Goal: Communication & Community: Answer question/provide support

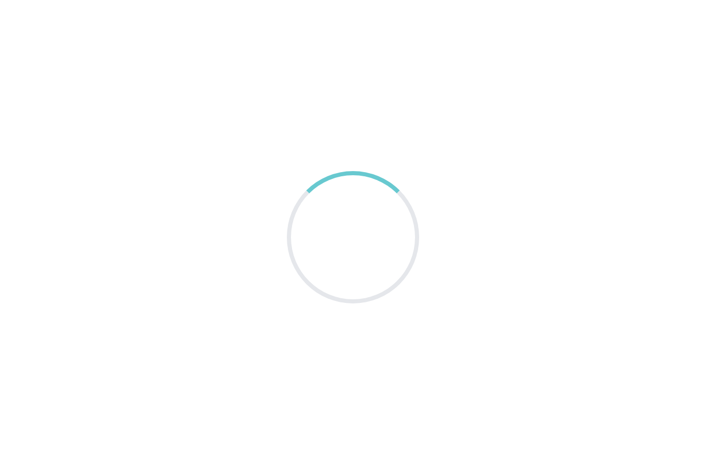
scroll to position [33, 0]
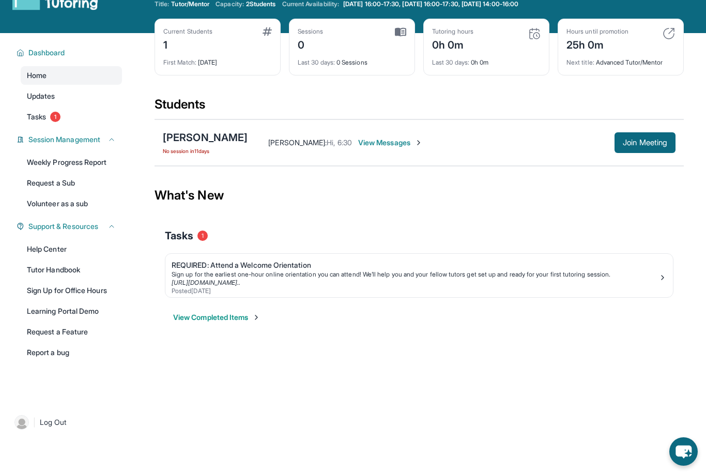
click at [394, 146] on span "View Messages" at bounding box center [390, 143] width 65 height 10
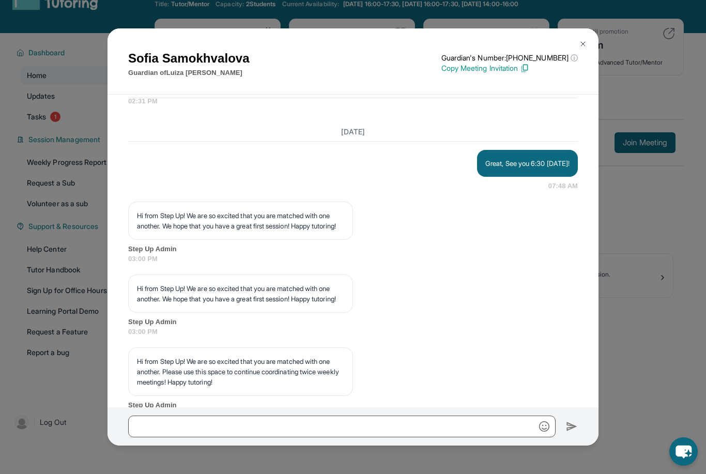
scroll to position [3216, 0]
click at [603, 16] on div "Sofia Samokhvalova Guardian of Luiza Eliseeva Guardian's Number: +16283484657 ⓘ…" at bounding box center [353, 237] width 706 height 474
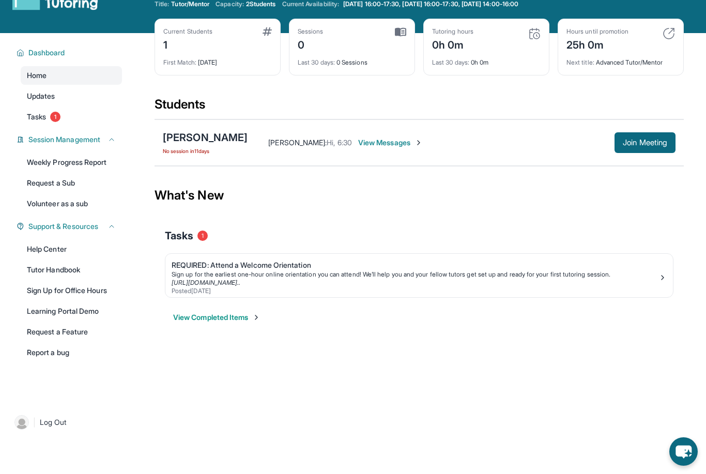
click at [603, 15] on div "Welcome, Gia 👋 Update Information Title: Tutor/Mentor Capacity: 2 Students Curr…" at bounding box center [419, -1] width 529 height 37
click at [630, 148] on button "Join Meeting" at bounding box center [645, 142] width 61 height 21
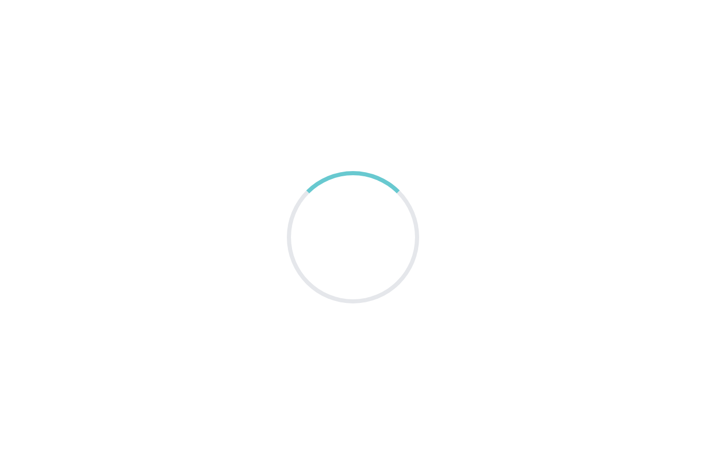
scroll to position [33, 0]
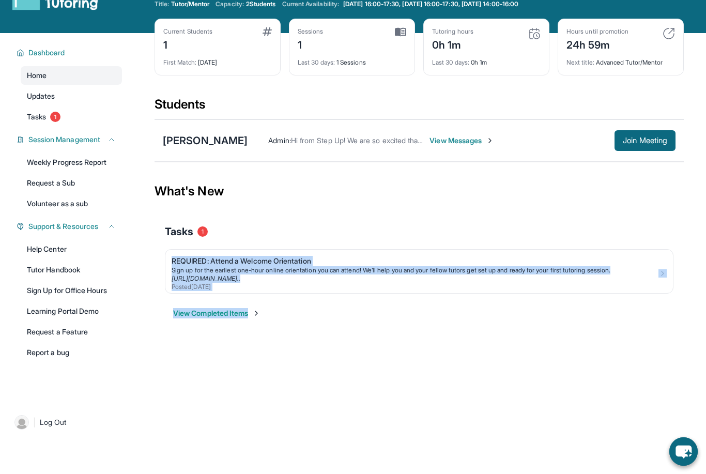
drag, startPoint x: 433, startPoint y: 231, endPoint x: 432, endPoint y: 313, distance: 81.7
click at [432, 313] on div "Tasks 1 REQUIRED: Attend a Welcome Orientation Sign up for the earliest one-hou…" at bounding box center [419, 271] width 509 height 115
click at [423, 328] on div "View Completed Items" at bounding box center [419, 313] width 509 height 31
drag, startPoint x: 425, startPoint y: 328, endPoint x: 276, endPoint y: 221, distance: 183.4
click at [276, 221] on div "Tasks 1 REQUIRED: Attend a Welcome Orientation Sign up for the earliest one-hou…" at bounding box center [419, 271] width 509 height 115
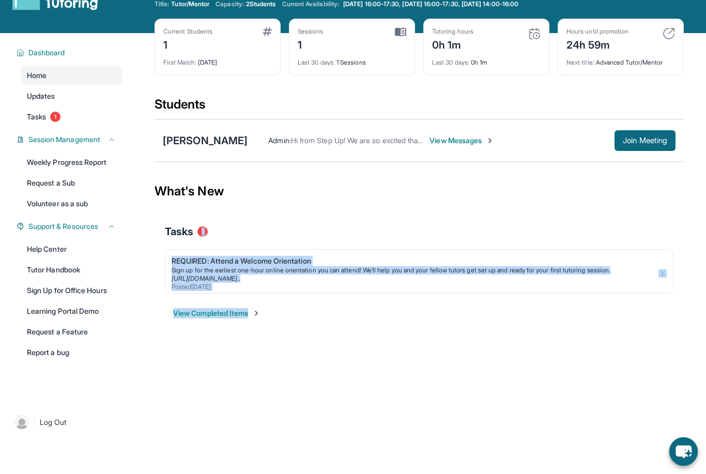
click at [206, 208] on div "What's New" at bounding box center [419, 191] width 529 height 45
drag, startPoint x: 156, startPoint y: 183, endPoint x: 222, endPoint y: 295, distance: 130.0
click at [222, 296] on section "What's New Tasks 1 REQUIRED: Attend a Welcome Orientation Sign up for the earli…" at bounding box center [419, 249] width 529 height 160
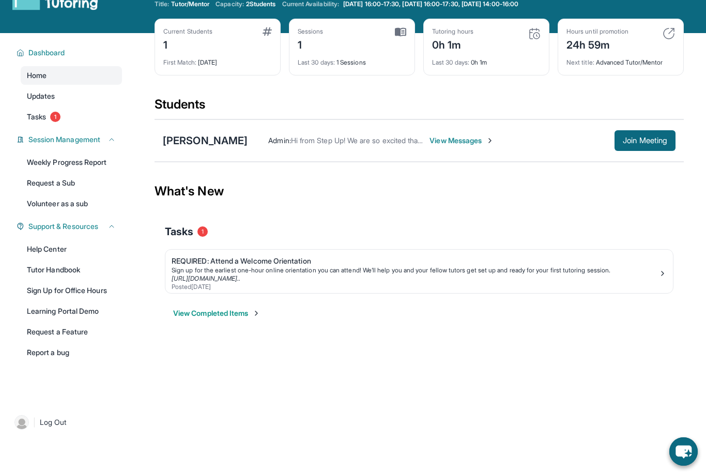
click at [260, 362] on div "Open sidebar Welcome, Gia 👋 Update Information Title: Tutor/Mentor Capacity: 2 …" at bounding box center [353, 204] width 706 height 474
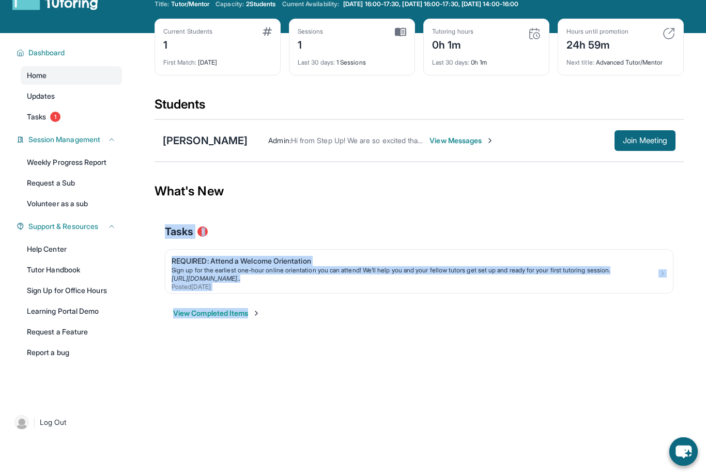
drag, startPoint x: 160, startPoint y: 223, endPoint x: 268, endPoint y: 341, distance: 159.9
click at [268, 341] on main "Current Students 1 First Match : 12 days ago Sessions 1 Last 30 days : 1 Sessio…" at bounding box center [419, 188] width 529 height 310
drag, startPoint x: 269, startPoint y: 342, endPoint x: 192, endPoint y: 252, distance: 118.0
click at [192, 252] on main "Current Students 1 First Match : 12 days ago Sessions 1 Last 30 days : 1 Sessio…" at bounding box center [419, 188] width 529 height 310
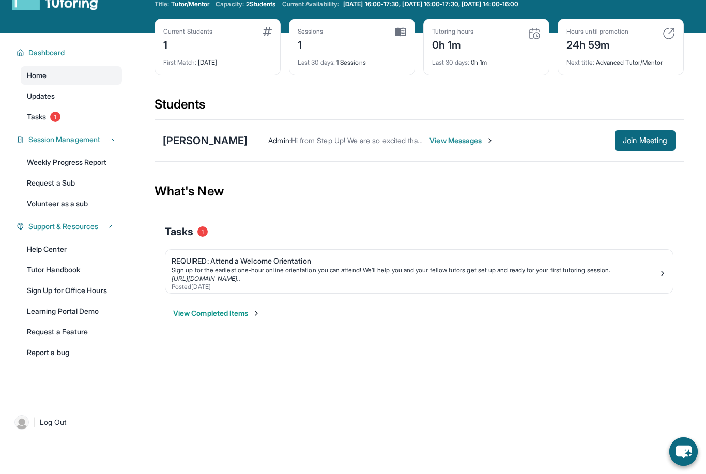
click at [223, 201] on div "What's New" at bounding box center [419, 191] width 529 height 45
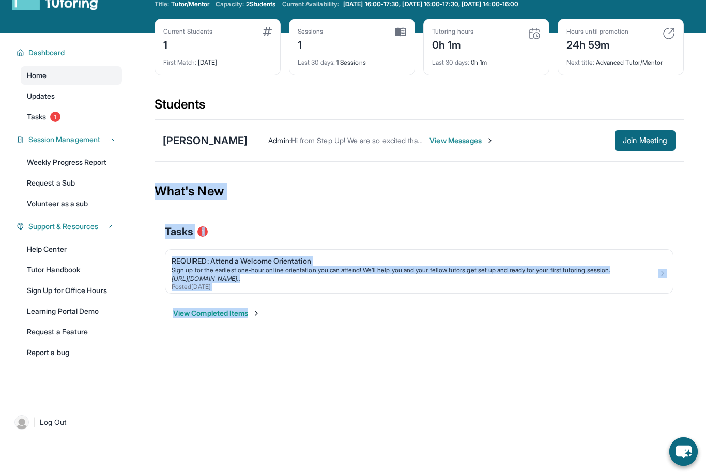
drag, startPoint x: 146, startPoint y: 169, endPoint x: 164, endPoint y: 358, distance: 190.1
click at [164, 358] on div "Open sidebar Welcome, Gia 👋 Update Information Title: Tutor/Mentor Capacity: 2 …" at bounding box center [353, 204] width 706 height 474
click at [208, 364] on div "Open sidebar Welcome, Gia 👋 Update Information Title: Tutor/Mentor Capacity: 2 …" at bounding box center [353, 204] width 706 height 474
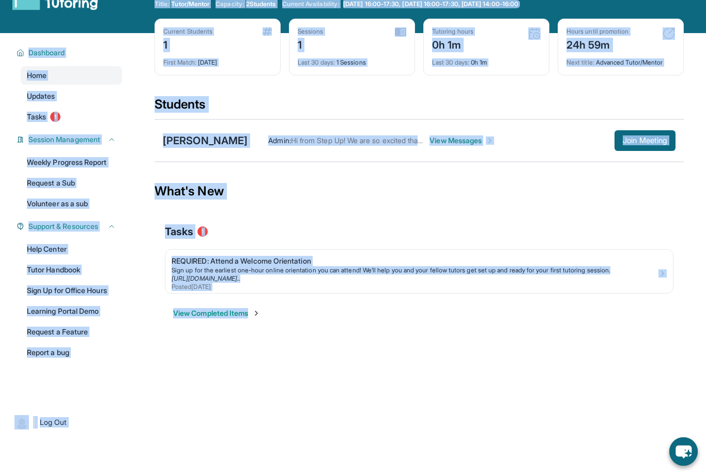
scroll to position [0, 0]
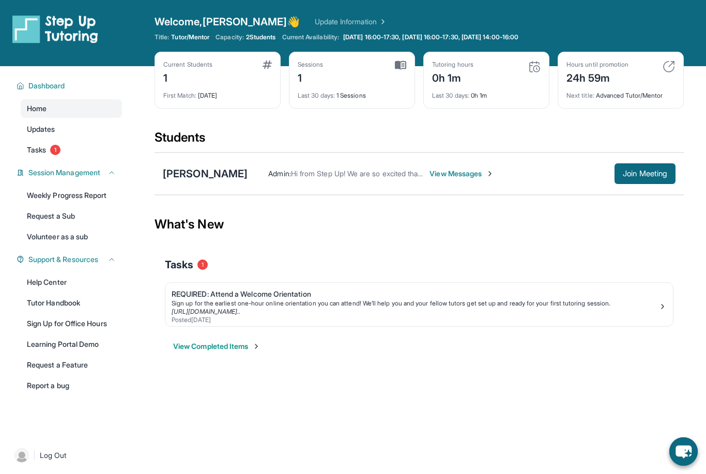
drag, startPoint x: 208, startPoint y: 358, endPoint x: 211, endPoint y: 385, distance: 27.1
click at [211, 385] on div "Open sidebar Welcome, Gia 👋 Update Information Title: Tutor/Mentor Capacity: 2 …" at bounding box center [353, 237] width 706 height 474
click at [640, 176] on span "Join Meeting" at bounding box center [645, 174] width 44 height 6
click at [430, 170] on span "View Messages" at bounding box center [462, 174] width 65 height 10
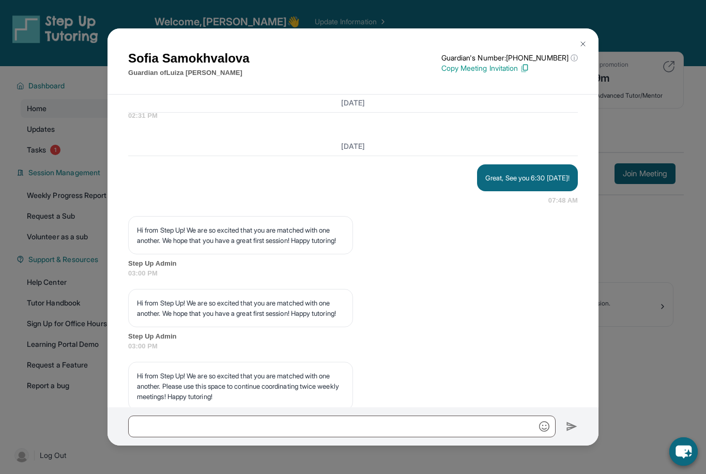
scroll to position [3302, 0]
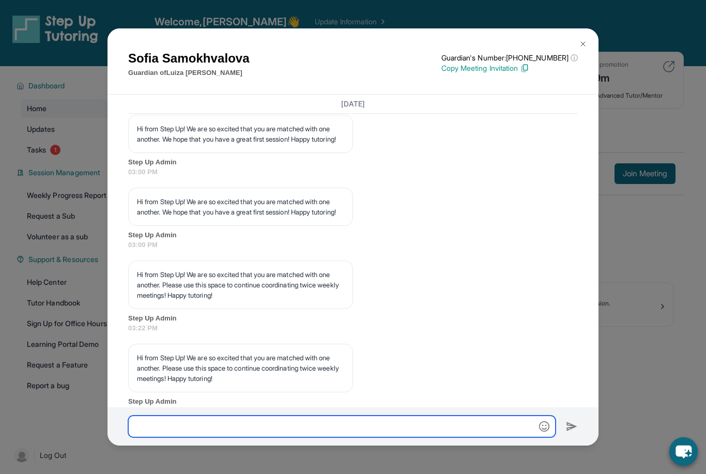
click at [208, 437] on input "text" at bounding box center [342, 427] width 428 height 22
type input "**********"
click at [574, 446] on div "**********" at bounding box center [353, 426] width 491 height 38
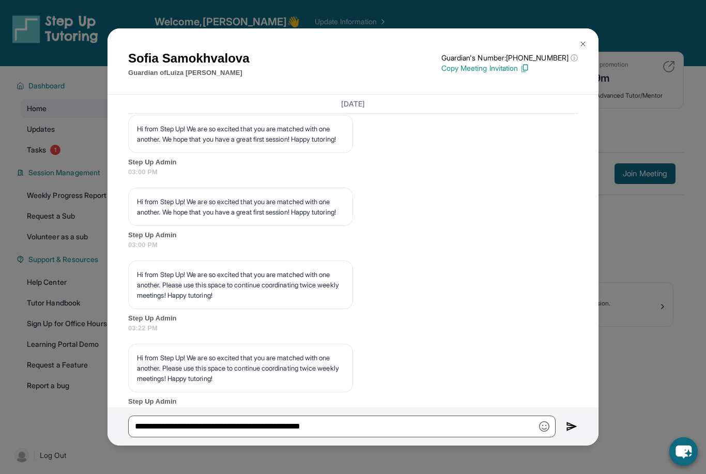
click at [569, 437] on button at bounding box center [572, 427] width 12 height 22
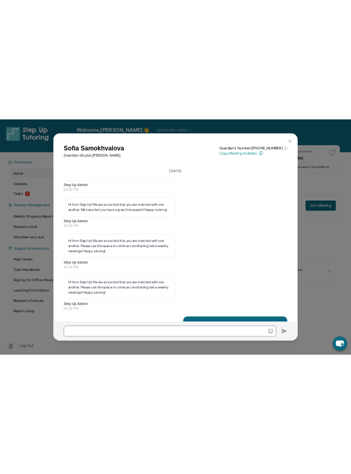
scroll to position [3353, 0]
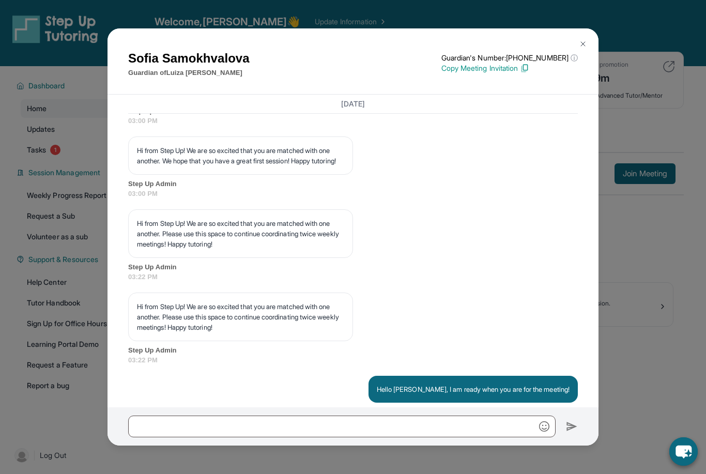
click at [635, 407] on div "Sofia Samokhvalova Guardian of Luiza Eliseeva Guardian's Number: +16283484657 ⓘ…" at bounding box center [353, 237] width 706 height 474
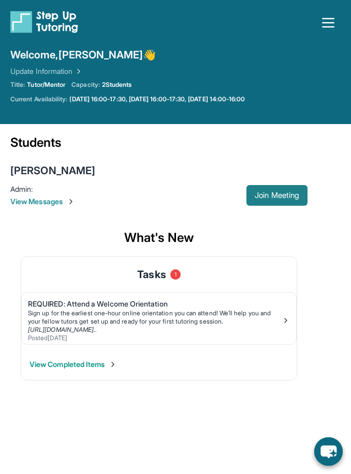
click at [286, 193] on span "Join Meeting" at bounding box center [276, 195] width 44 height 6
click at [53, 198] on span "View Messages" at bounding box center [128, 201] width 236 height 10
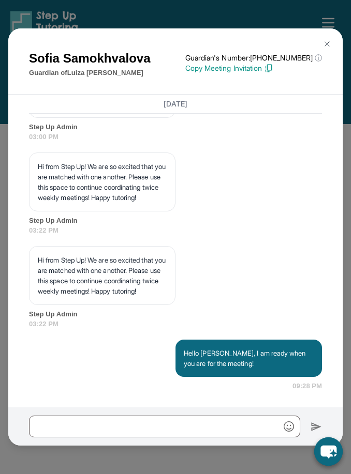
scroll to position [3984, 0]
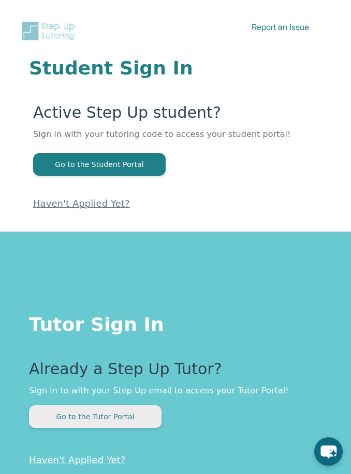
click at [100, 414] on button "Go to the Tutor Portal" at bounding box center [95, 416] width 132 height 23
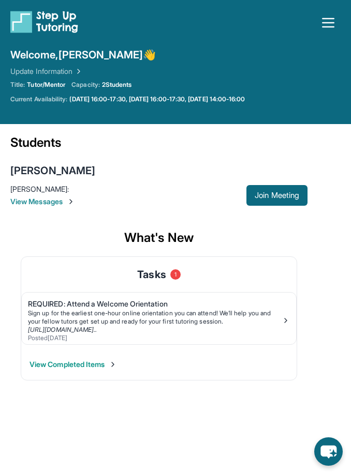
click at [62, 200] on span "View Messages" at bounding box center [128, 201] width 236 height 10
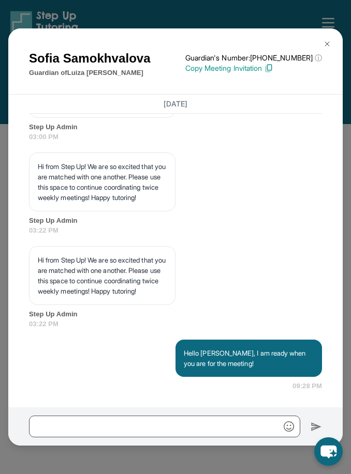
scroll to position [3984, 0]
click at [323, 34] on button at bounding box center [326, 44] width 21 height 21
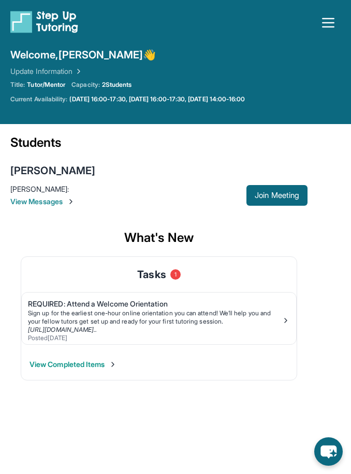
click at [37, 201] on span "View Messages" at bounding box center [128, 201] width 236 height 10
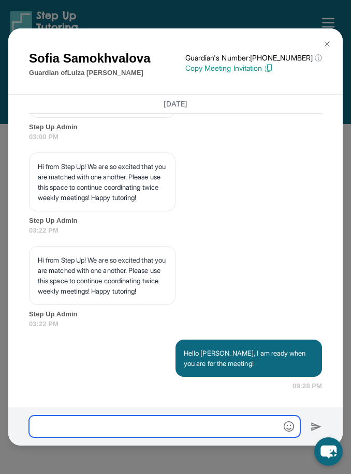
click at [98, 435] on input "text" at bounding box center [164, 427] width 271 height 22
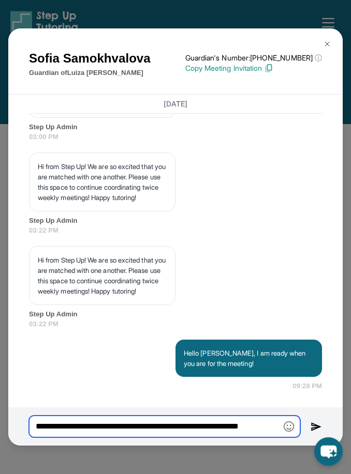
type input "**********"
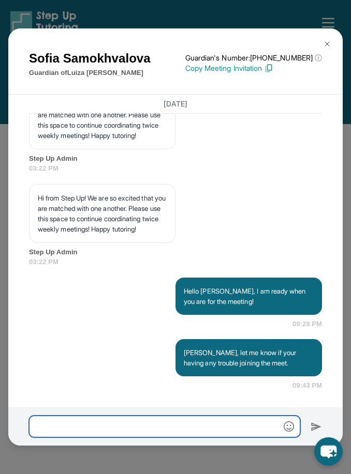
scroll to position [4045, 0]
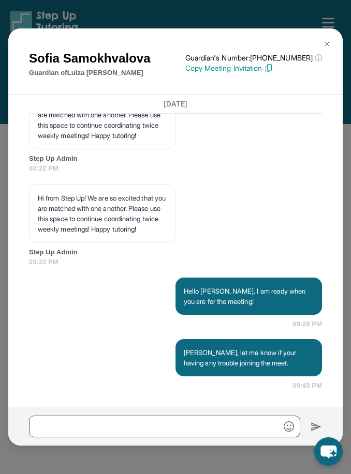
click at [214, 363] on p "[PERSON_NAME], let me know if your having any trouble joining the meet." at bounding box center [249, 357] width 130 height 21
click at [176, 390] on div "[PERSON_NAME], let me know if your having any trouble joining the meet. 09:43 PM" at bounding box center [175, 365] width 293 height 52
click at [165, 391] on div "[PERSON_NAME], let me know if your having any trouble joining the meet. 09:43 PM" at bounding box center [175, 365] width 293 height 52
click at [328, 40] on img at bounding box center [327, 44] width 8 height 8
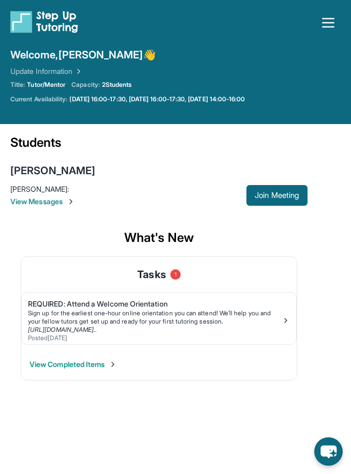
click at [60, 197] on span "View Messages" at bounding box center [128, 201] width 236 height 10
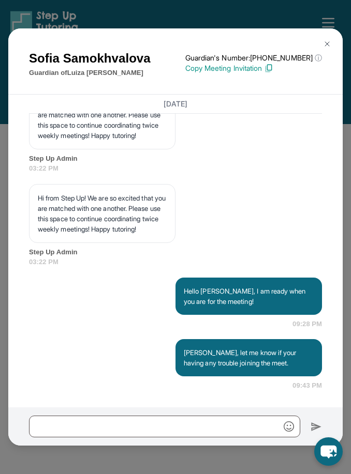
scroll to position [4047, 0]
click at [328, 40] on img at bounding box center [327, 44] width 8 height 8
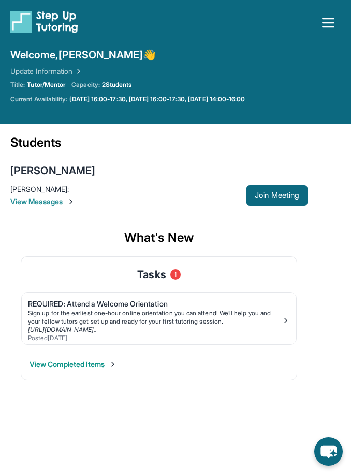
click at [327, 30] on icon "button" at bounding box center [328, 22] width 17 height 17
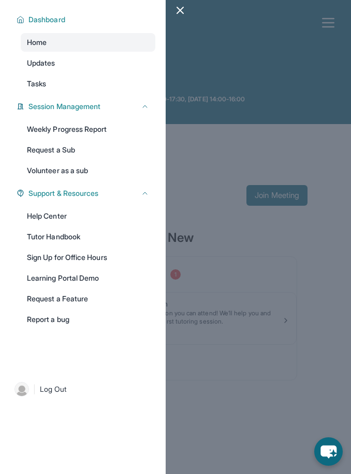
click at [231, 239] on div at bounding box center [175, 237] width 351 height 474
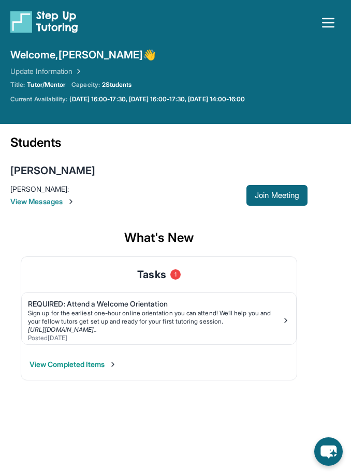
click at [58, 199] on span "View Messages" at bounding box center [128, 201] width 236 height 10
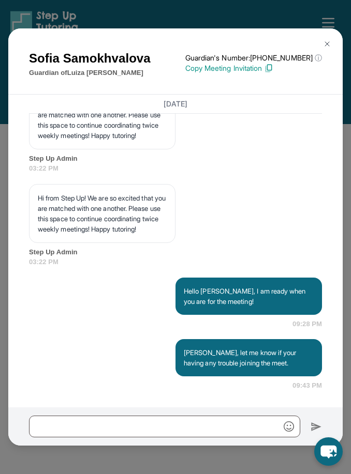
scroll to position [4045, 0]
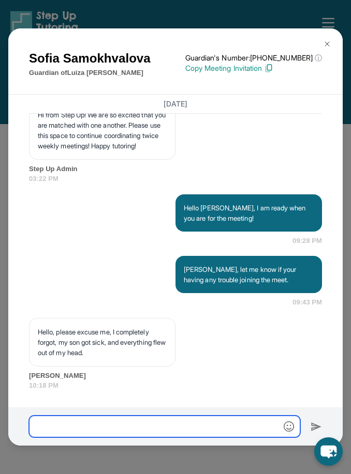
click at [198, 437] on input "text" at bounding box center [164, 427] width 271 height 22
type input "*"
click at [62, 437] on input "**********" at bounding box center [164, 427] width 271 height 22
click at [218, 437] on input "**********" at bounding box center [164, 427] width 271 height 22
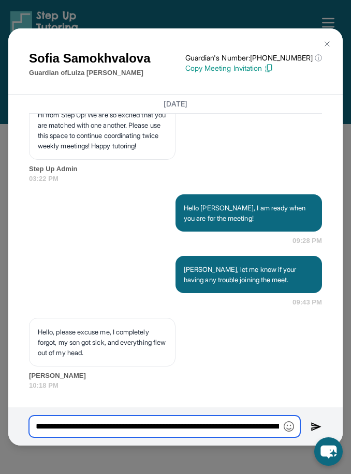
type input "**********"
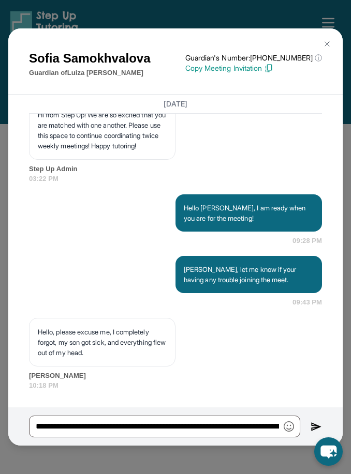
click at [310, 433] on img at bounding box center [315, 427] width 11 height 12
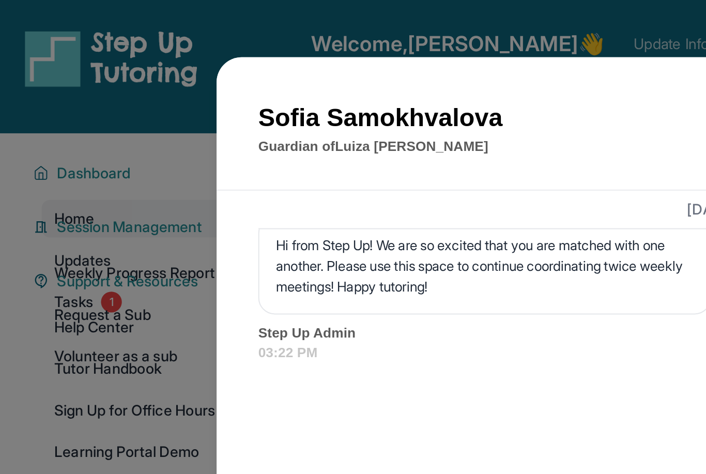
scroll to position [3745, 0]
